Goal: Task Accomplishment & Management: Manage account settings

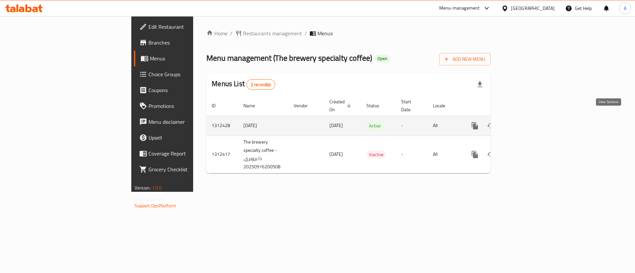
click at [526, 122] on icon "enhanced table" at bounding box center [522, 126] width 8 height 8
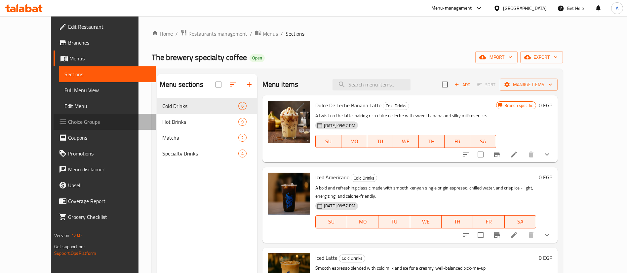
click at [68, 123] on span "Choice Groups" at bounding box center [109, 122] width 82 height 8
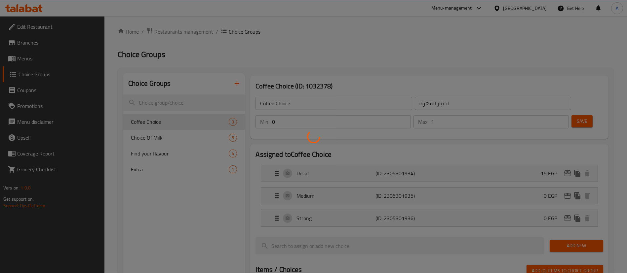
scroll to position [2, 0]
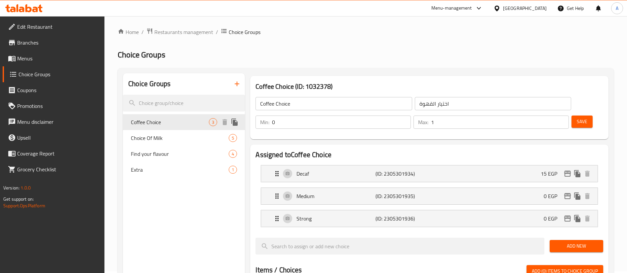
click at [162, 120] on span "Coffee Choice" at bounding box center [170, 122] width 78 height 8
click at [568, 170] on icon "edit" at bounding box center [568, 174] width 8 height 8
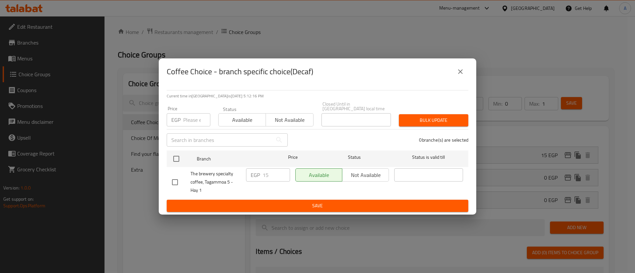
click at [460, 76] on icon "close" at bounding box center [460, 72] width 8 height 8
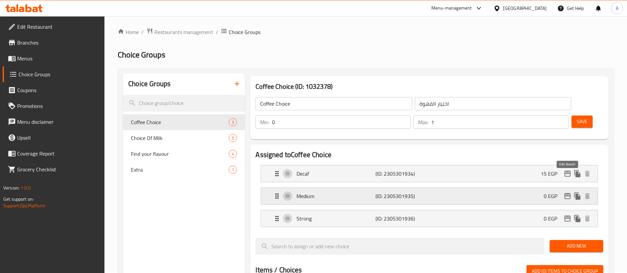
click at [568, 192] on icon "edit" at bounding box center [568, 196] width 8 height 8
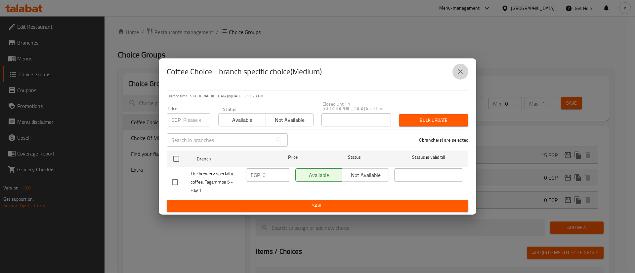
click at [464, 73] on icon "close" at bounding box center [460, 72] width 8 height 8
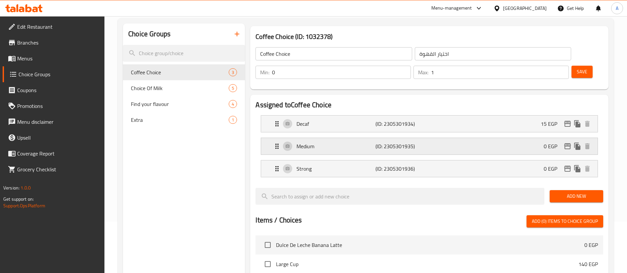
scroll to position [52, 0]
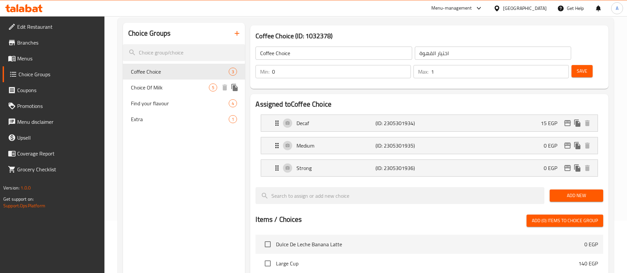
click at [193, 88] on span "Choice Of Milk" at bounding box center [170, 88] width 78 height 8
type input "Choice Of Milk"
type input "اختار الحليب"
type input "1"
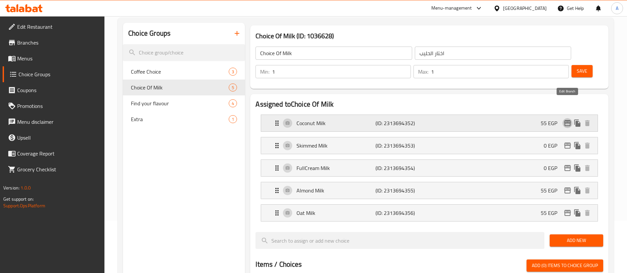
click at [568, 119] on icon "edit" at bounding box center [568, 123] width 8 height 8
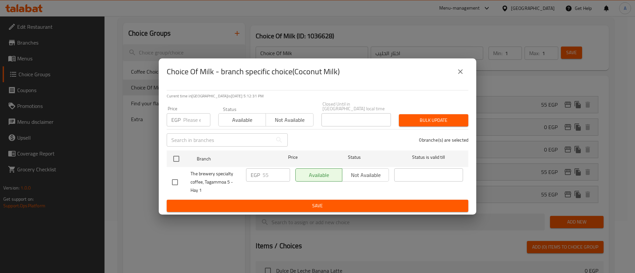
click at [461, 71] on icon "close" at bounding box center [460, 72] width 8 height 8
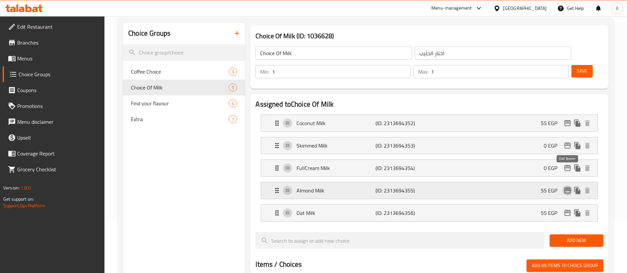
click at [570, 187] on icon "edit" at bounding box center [568, 191] width 8 height 8
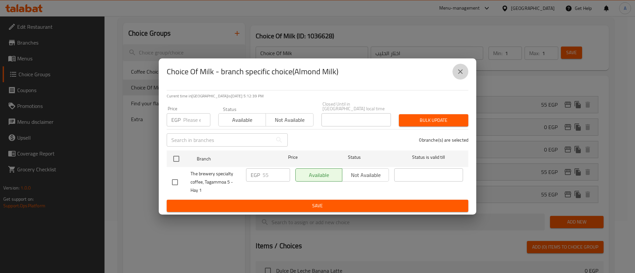
click at [463, 74] on icon "close" at bounding box center [460, 72] width 8 height 8
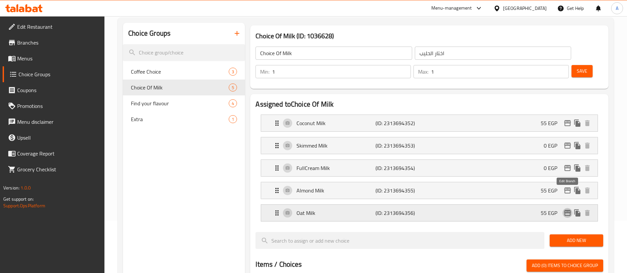
click at [565, 210] on icon "edit" at bounding box center [567, 213] width 7 height 6
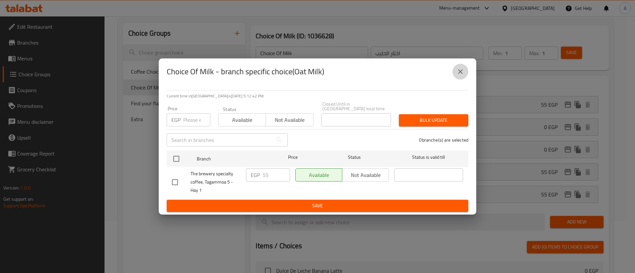
click at [463, 69] on button "close" at bounding box center [460, 72] width 16 height 16
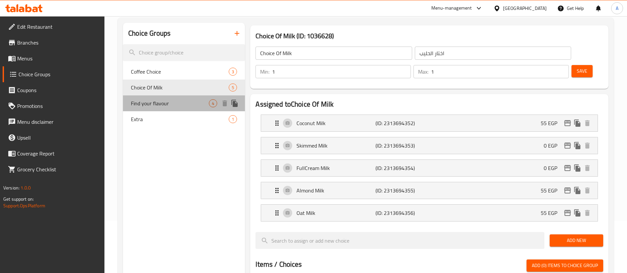
click at [156, 103] on span "Find your flavour" at bounding box center [170, 104] width 78 height 8
type input "Find your flavour"
type input "اختر نكهتك"
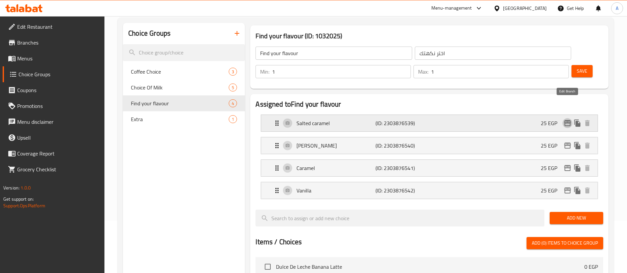
click at [568, 120] on icon "edit" at bounding box center [567, 123] width 7 height 6
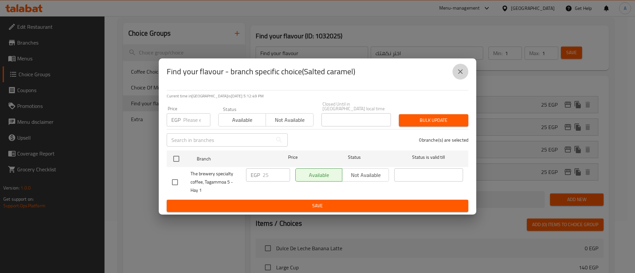
click at [459, 76] on icon "close" at bounding box center [460, 72] width 8 height 8
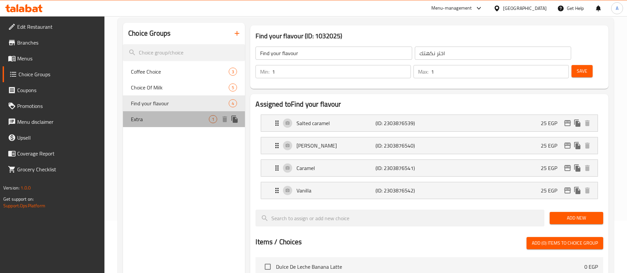
click at [163, 119] on span "Extra" at bounding box center [170, 119] width 78 height 8
type input "Extra"
type input "اضافة"
type input "0"
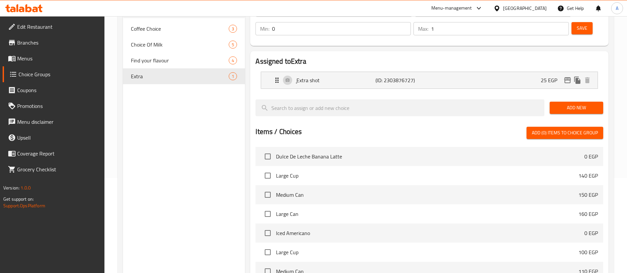
scroll to position [0, 0]
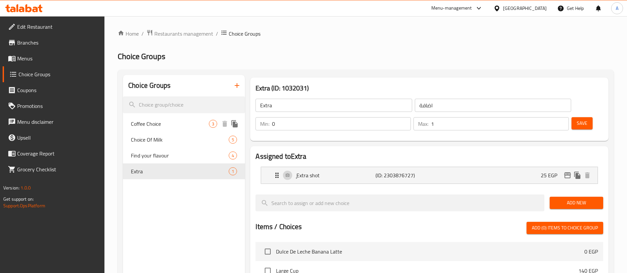
click at [169, 122] on span "Coffee Choice" at bounding box center [170, 124] width 78 height 8
type input "Coffee Choice"
type input "اختيار القهوة"
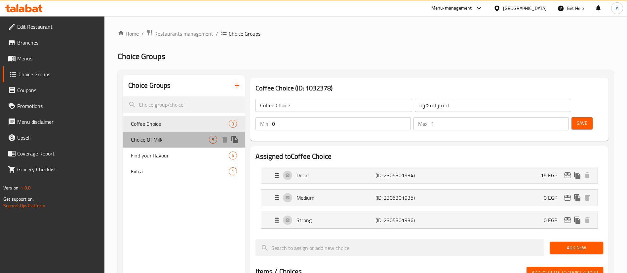
click at [156, 143] on span "Choice Of Milk" at bounding box center [170, 140] width 78 height 8
type input "Choice Of Milk"
type input "اختار الحليب"
type input "1"
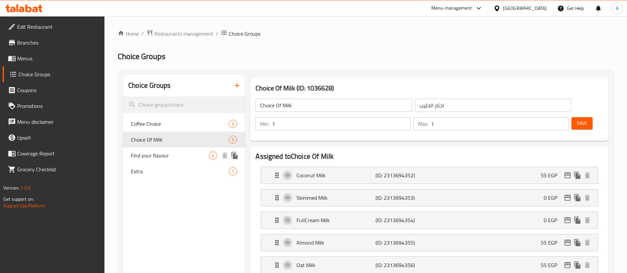
click at [155, 155] on span "Find your flavour" at bounding box center [170, 156] width 78 height 8
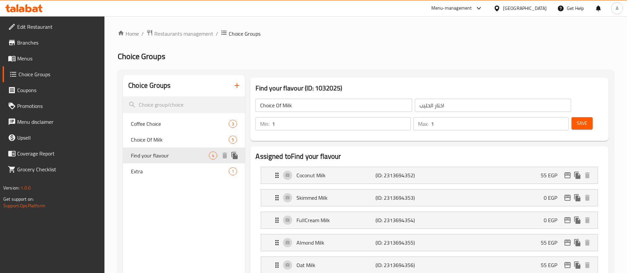
type input "Find your flavour"
type input "اختر نكهتك"
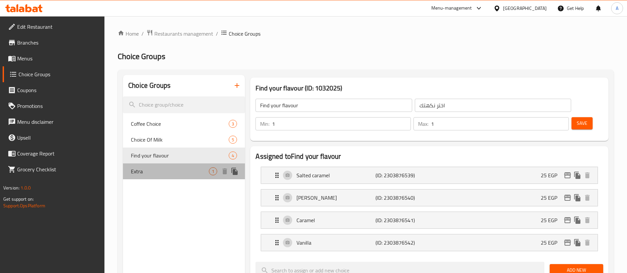
click at [156, 169] on span "Extra" at bounding box center [170, 172] width 78 height 8
type input "Extra"
type input "اضافة"
type input "0"
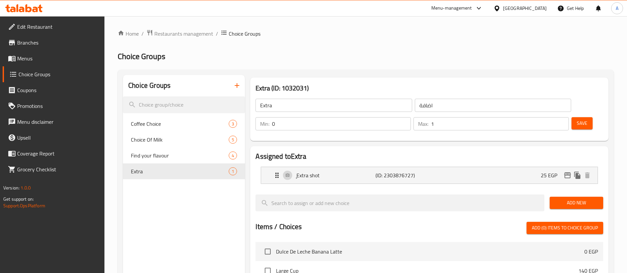
click at [51, 59] on span "Menus" at bounding box center [58, 59] width 82 height 8
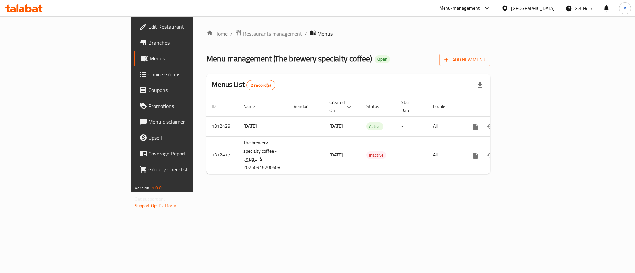
click at [148, 44] on span "Branches" at bounding box center [190, 43] width 84 height 8
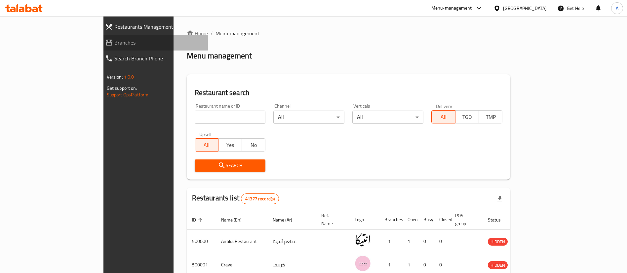
click at [114, 39] on span "Branches" at bounding box center [158, 43] width 89 height 8
